Goal: Information Seeking & Learning: Check status

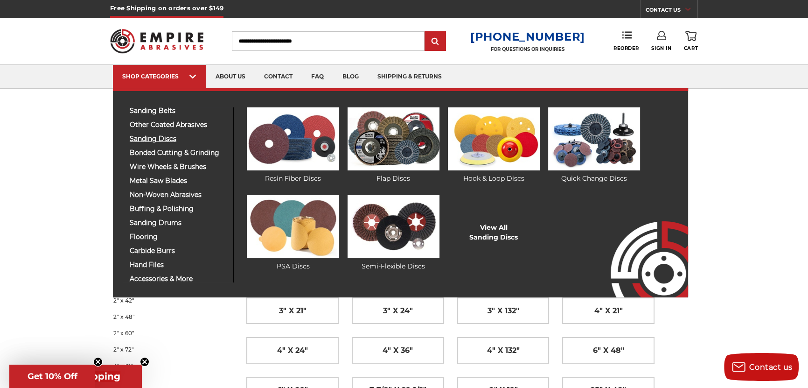
click at [169, 137] on span "sanding discs" at bounding box center [178, 138] width 97 height 7
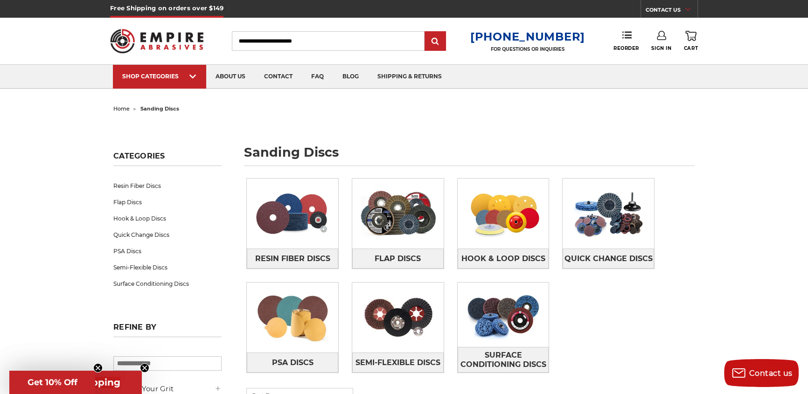
type input "**********"
click at [657, 34] on icon at bounding box center [661, 35] width 9 height 9
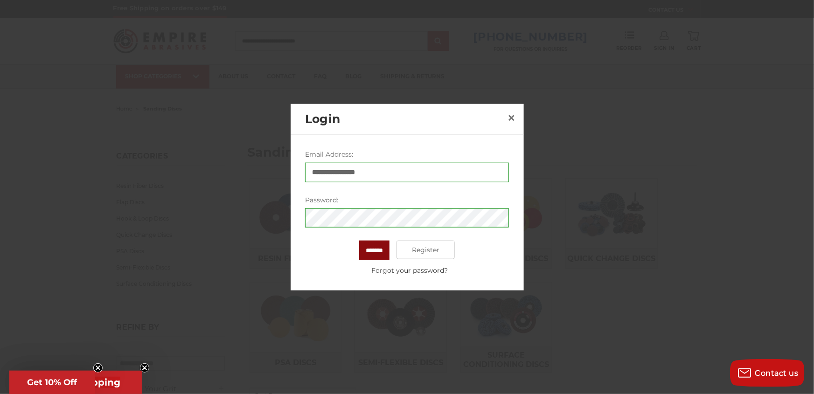
click at [365, 243] on input "*******" at bounding box center [374, 251] width 30 height 20
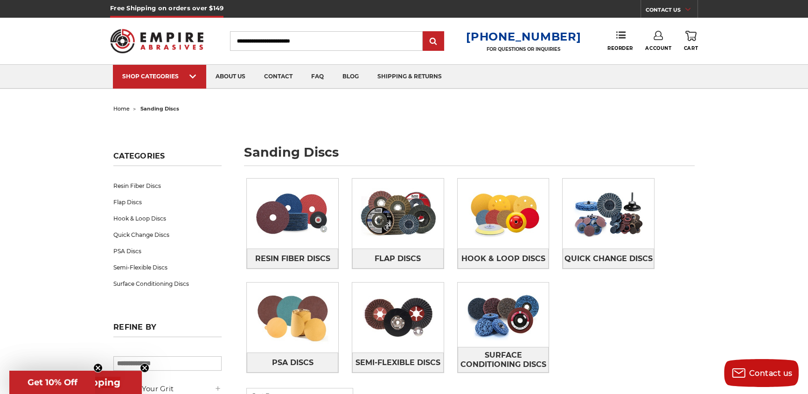
click at [653, 39] on link "Account" at bounding box center [658, 41] width 26 height 21
click at [616, 38] on use at bounding box center [620, 35] width 9 height 7
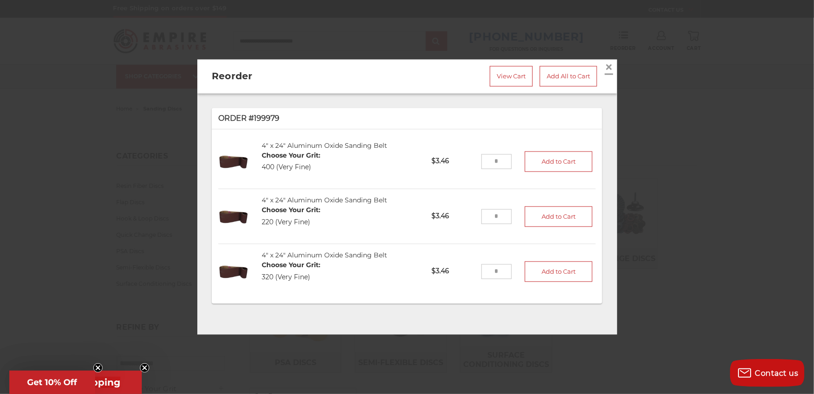
click at [605, 63] on span "×" at bounding box center [609, 67] width 8 height 18
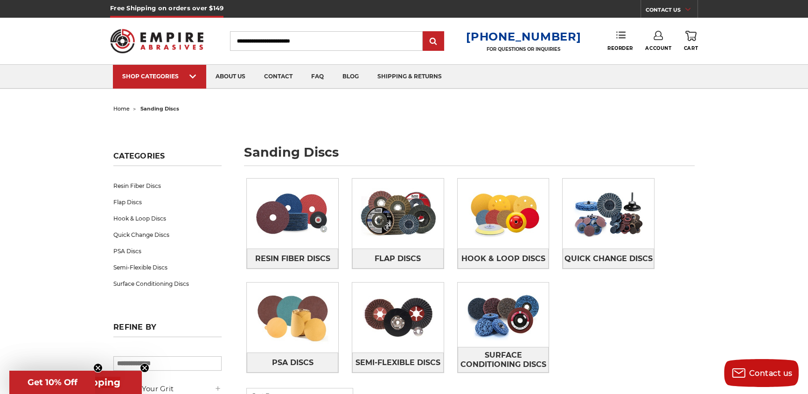
click at [616, 36] on icon at bounding box center [620, 34] width 9 height 9
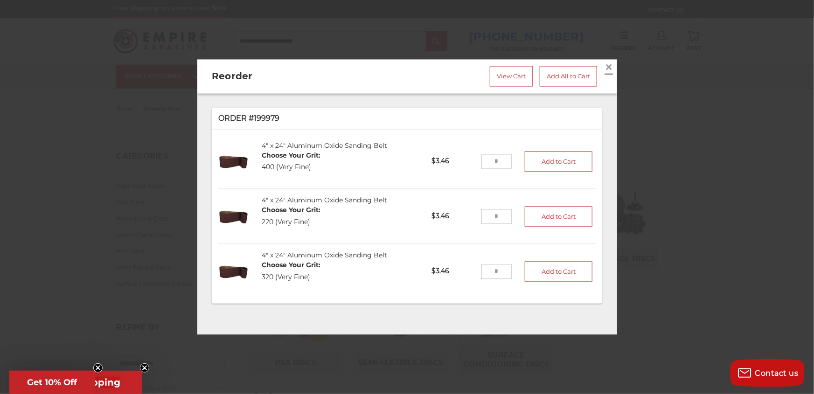
click at [605, 66] on span "×" at bounding box center [609, 67] width 8 height 18
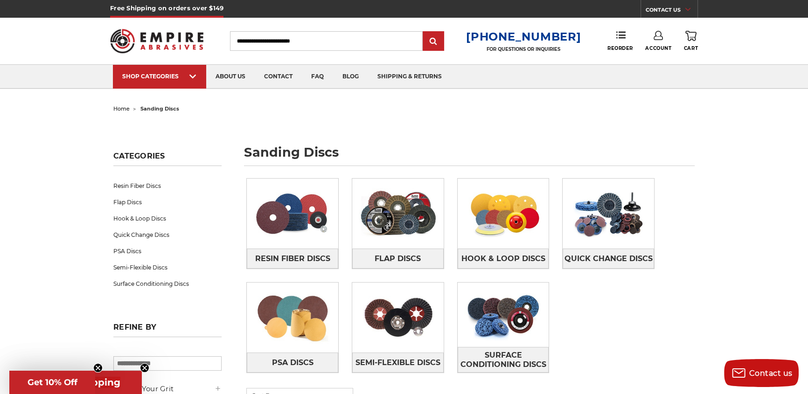
click at [653, 35] on icon at bounding box center [657, 35] width 9 height 9
click at [607, 40] on link "Reorder" at bounding box center [620, 41] width 26 height 20
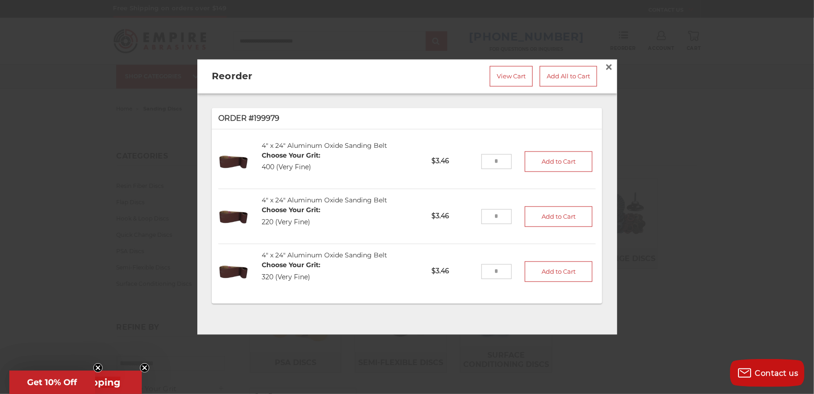
click at [235, 154] on img at bounding box center [233, 161] width 30 height 30
click at [341, 141] on link "4" x 24" Aluminum Oxide Sanding Belt" at bounding box center [324, 145] width 125 height 8
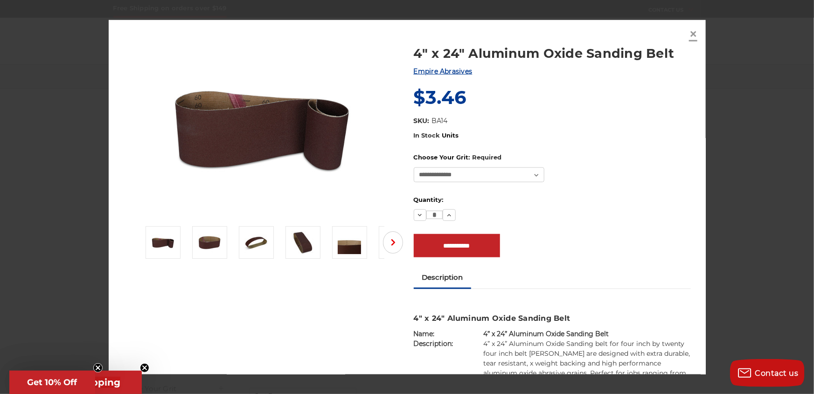
click at [692, 30] on span "×" at bounding box center [693, 34] width 8 height 18
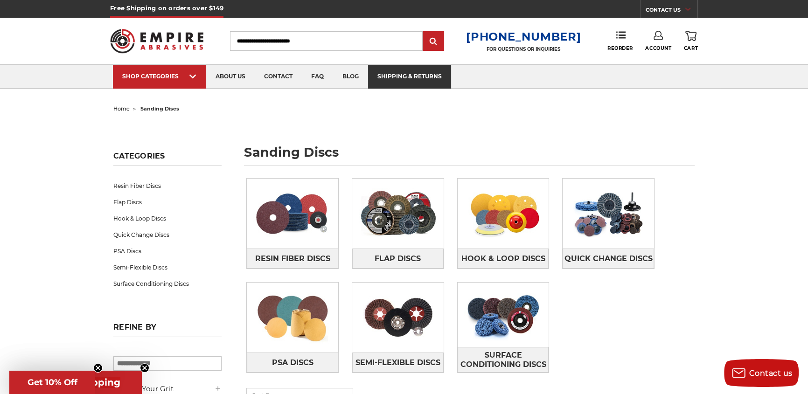
click at [451, 75] on link "shipping & returns" at bounding box center [409, 77] width 83 height 24
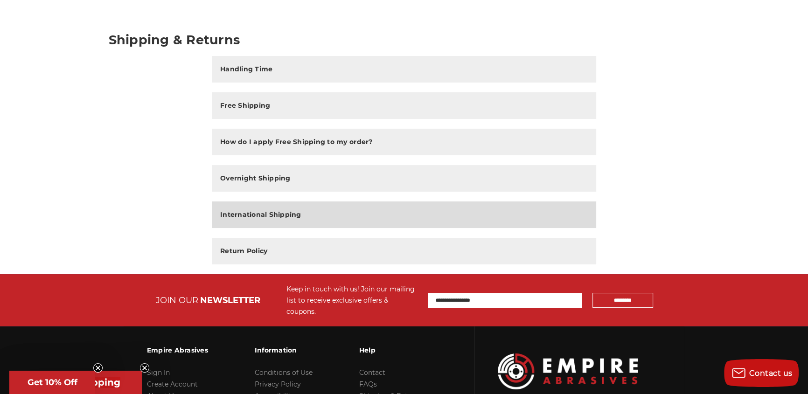
scroll to position [113, 0]
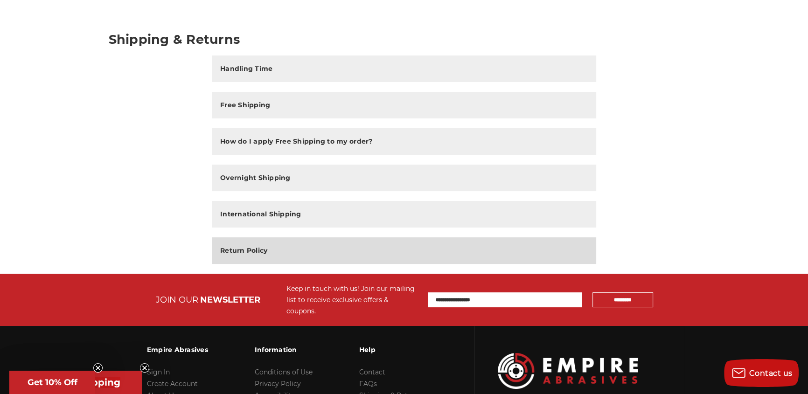
click at [252, 252] on h2 "Return Policy" at bounding box center [243, 251] width 47 height 10
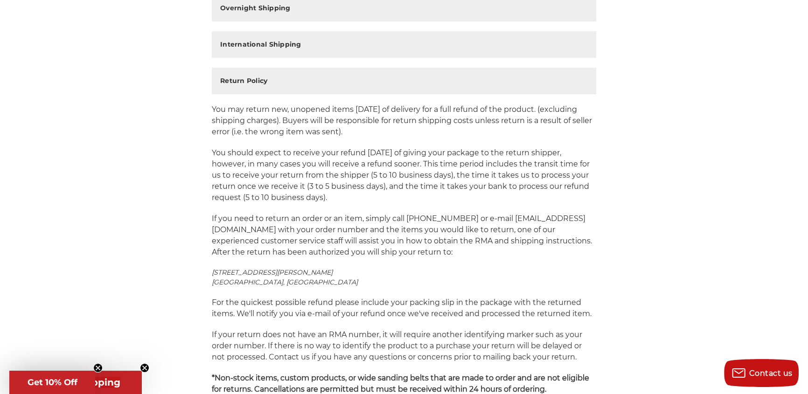
scroll to position [339, 0]
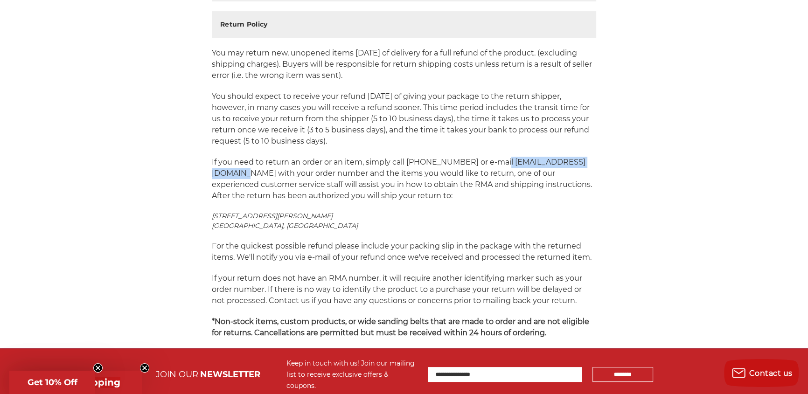
drag, startPoint x: 212, startPoint y: 173, endPoint x: 315, endPoint y: 177, distance: 103.6
click at [315, 177] on p "If you need to return an order or an item, simply call 800-816-3824 or e-mail s…" at bounding box center [404, 179] width 384 height 45
copy p "sales@empireabrasives.com"
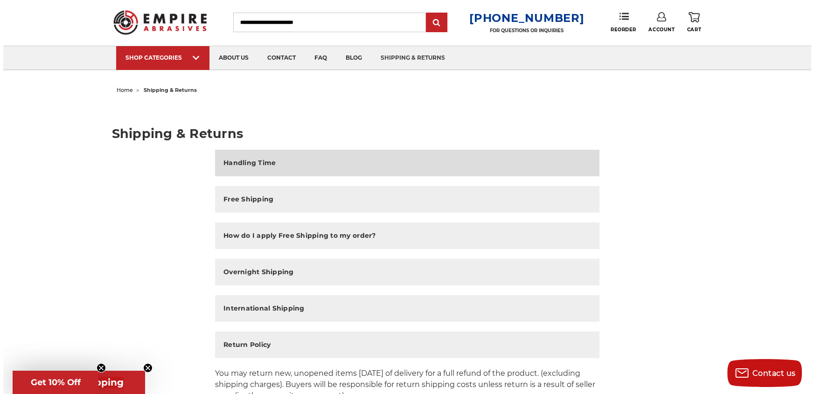
scroll to position [0, 0]
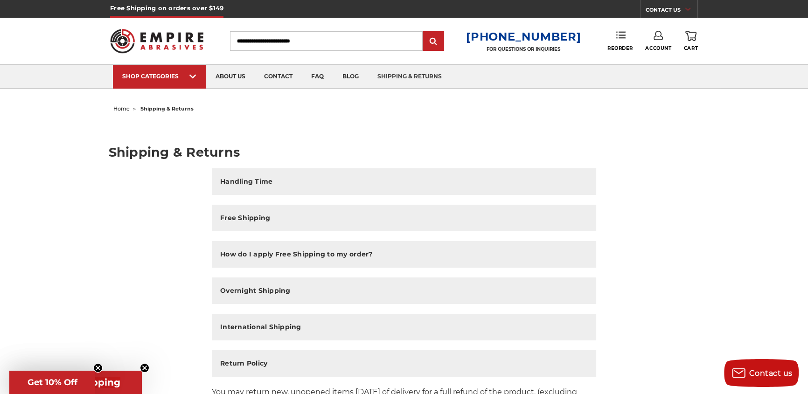
click at [616, 37] on use at bounding box center [620, 35] width 9 height 7
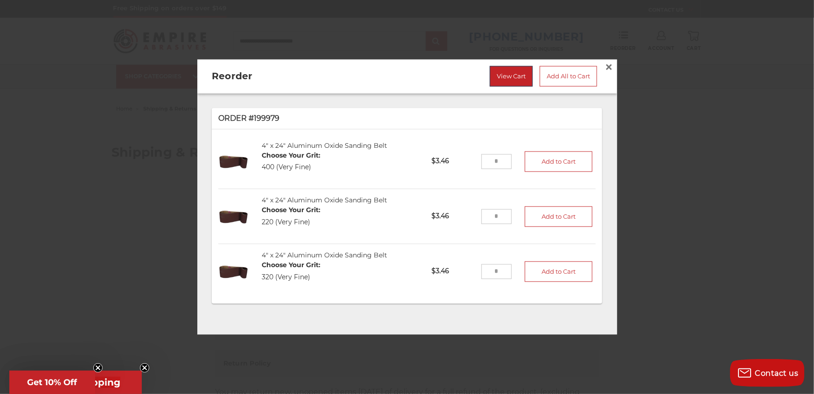
click at [508, 69] on link "View Cart" at bounding box center [511, 76] width 43 height 21
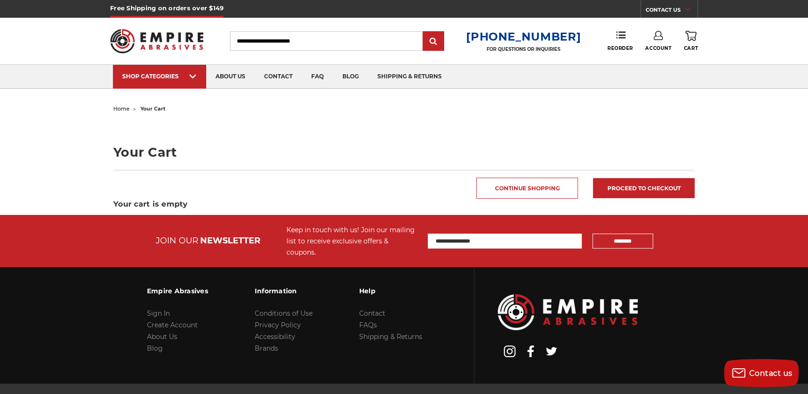
click at [653, 35] on icon at bounding box center [657, 35] width 9 height 9
click at [655, 58] on link "Account" at bounding box center [653, 61] width 67 height 18
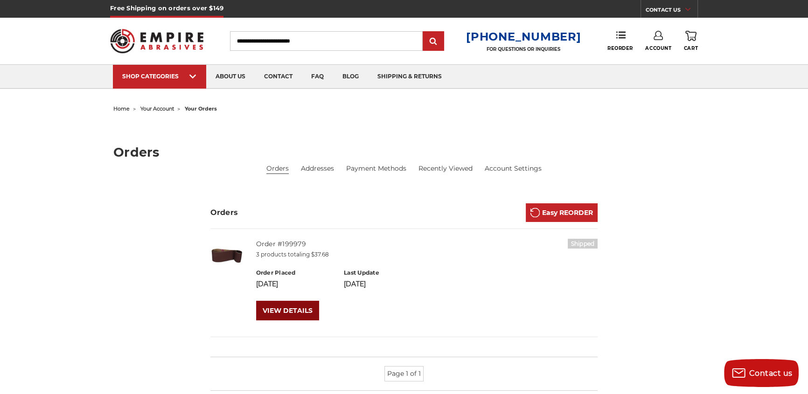
click at [298, 313] on link "VIEW DETAILS" at bounding box center [287, 311] width 63 height 20
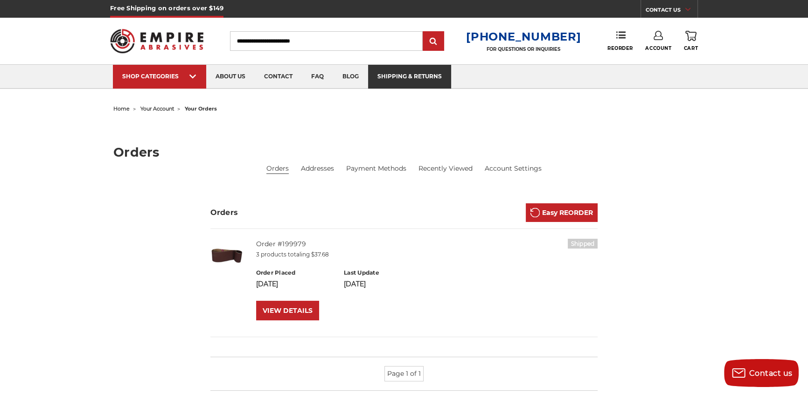
click at [440, 75] on link "shipping & returns" at bounding box center [409, 77] width 83 height 24
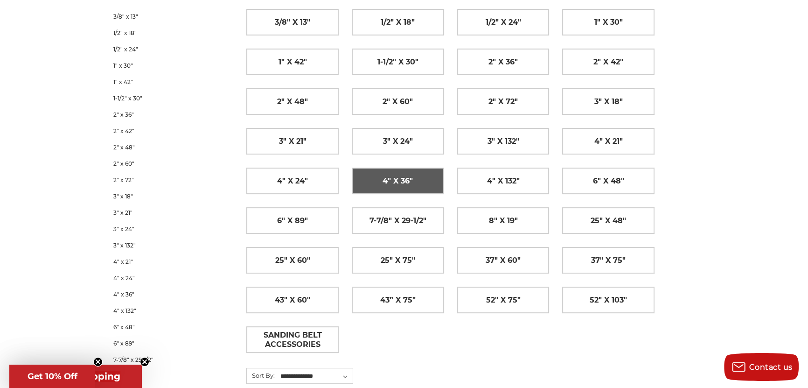
click at [401, 179] on span "4" x 36"" at bounding box center [397, 181] width 30 height 16
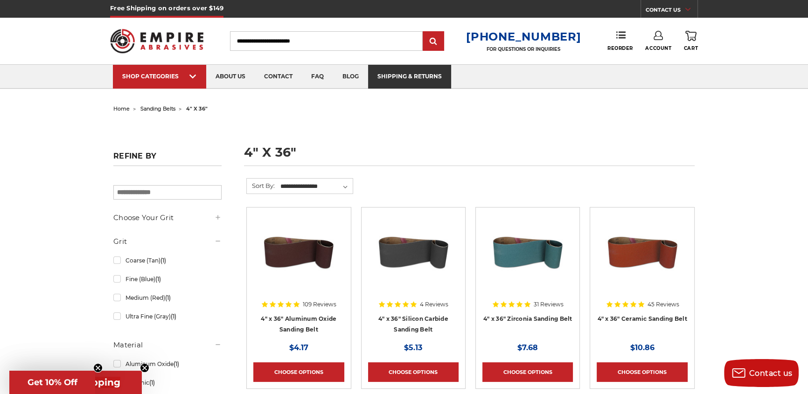
click at [419, 72] on link "shipping & returns" at bounding box center [409, 77] width 83 height 24
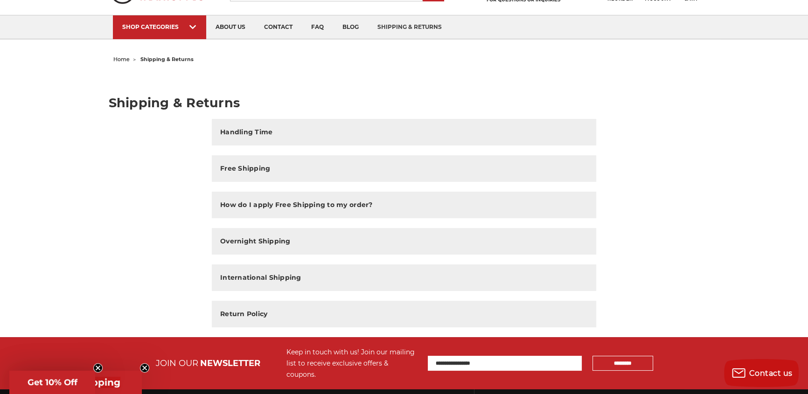
scroll to position [169, 0]
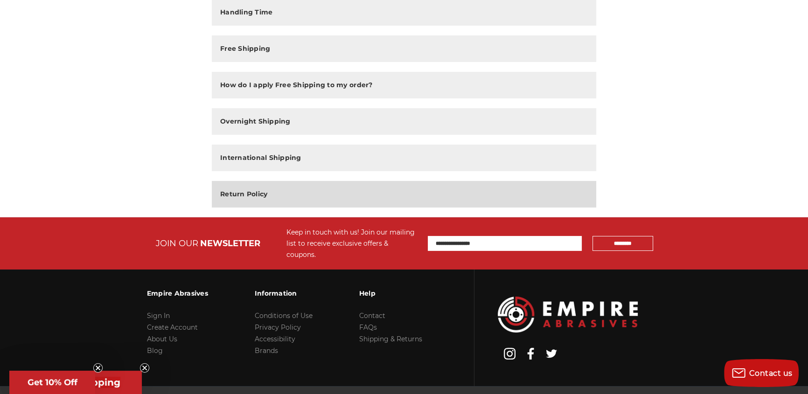
click at [257, 190] on h2 "Return Policy" at bounding box center [243, 194] width 47 height 10
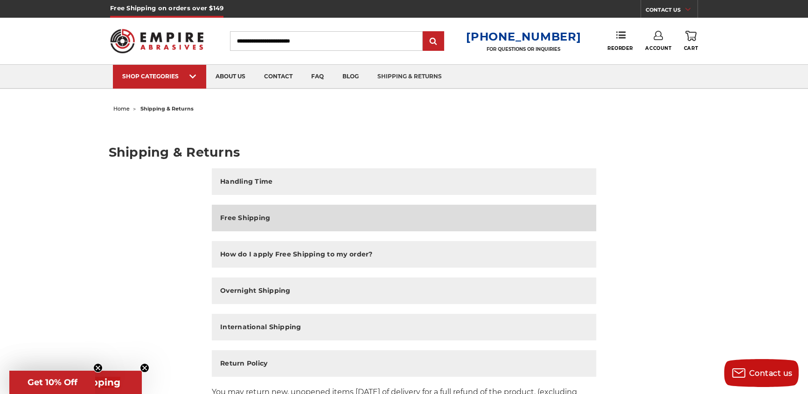
scroll to position [0, 0]
